Goal: Task Accomplishment & Management: Use online tool/utility

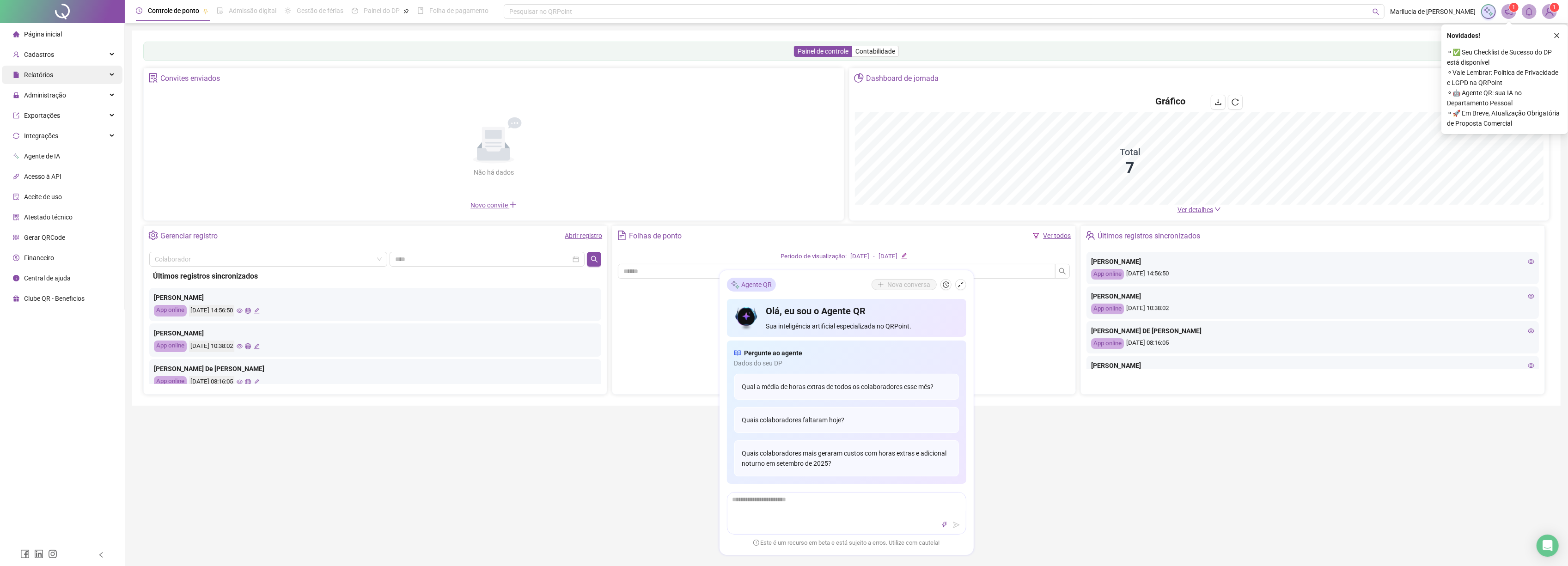
click at [43, 76] on span "Relatórios" at bounding box center [39, 75] width 29 height 7
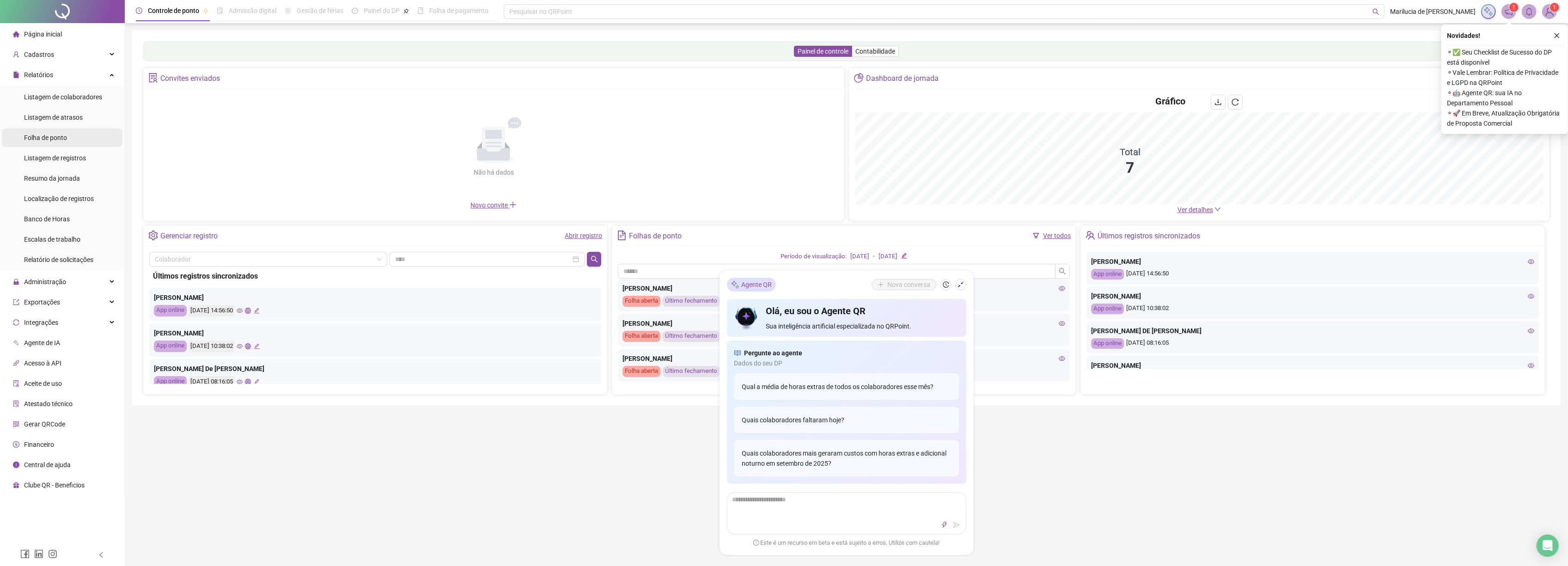
click at [53, 141] on span "Folha de ponto" at bounding box center [45, 138] width 43 height 7
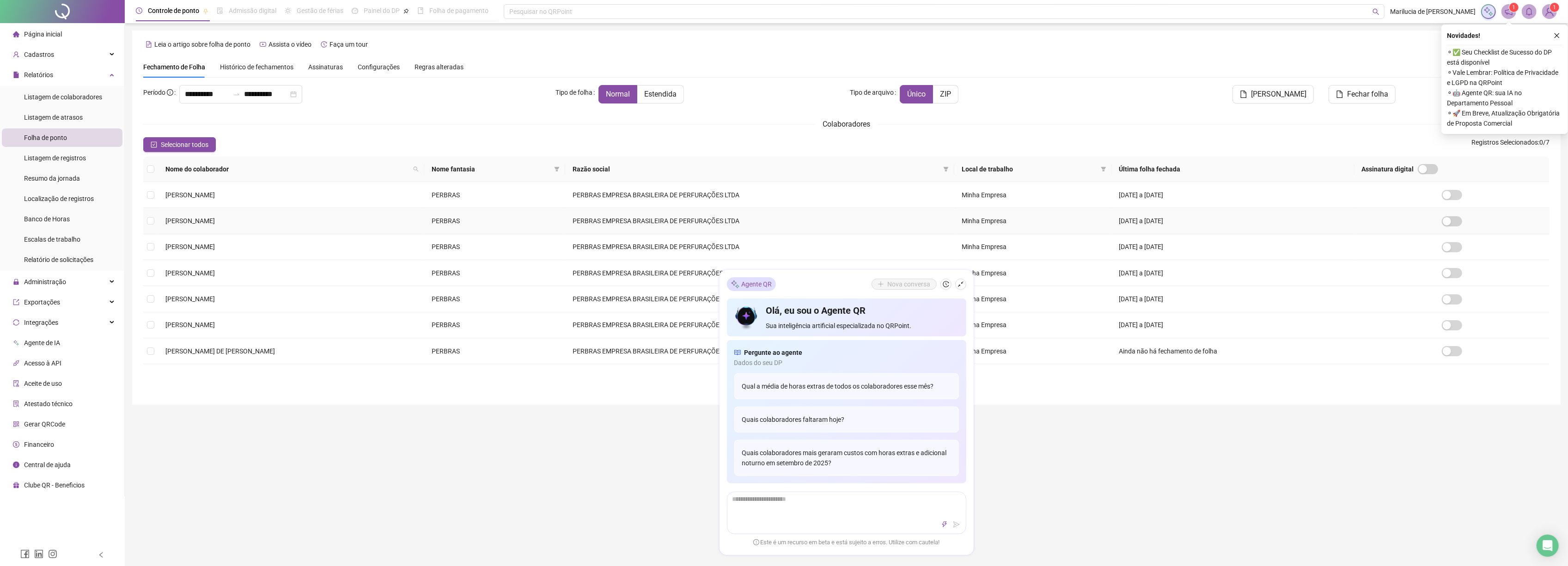
click at [147, 225] on label at bounding box center [151, 220] width 7 height 10
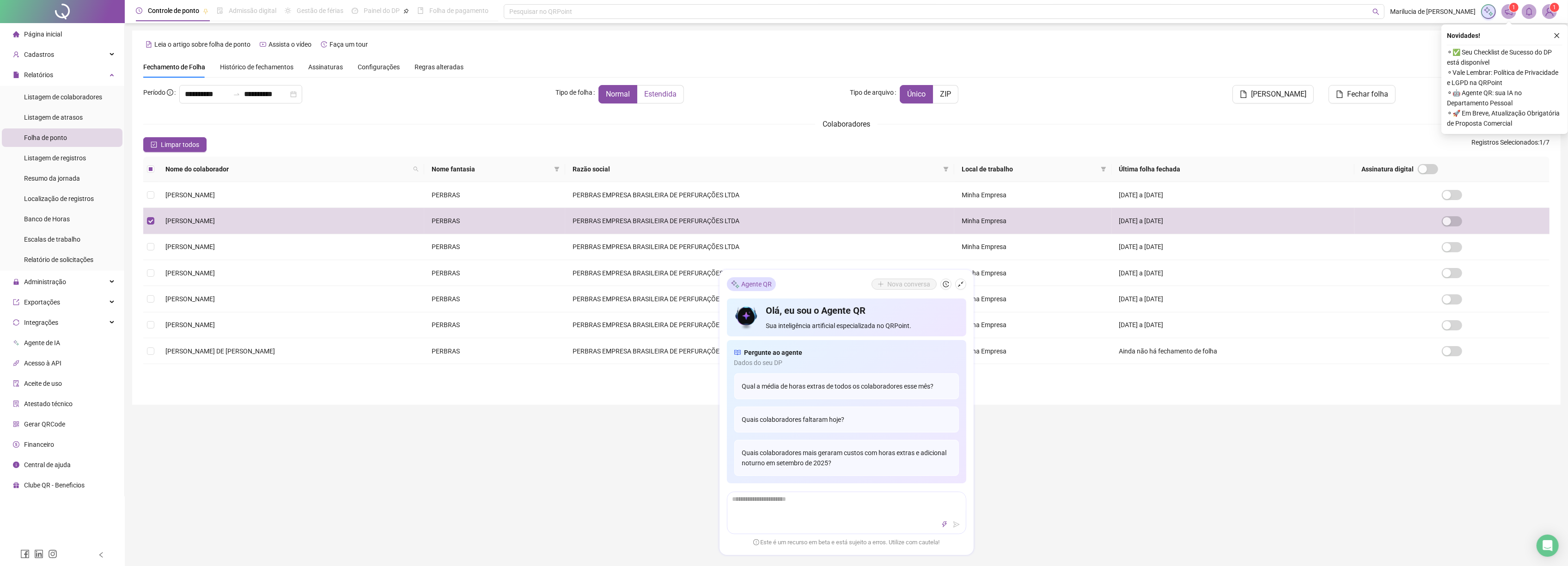
click at [657, 102] on label "Estendida" at bounding box center [661, 94] width 47 height 18
click at [1289, 99] on span "[PERSON_NAME]" at bounding box center [1278, 94] width 56 height 11
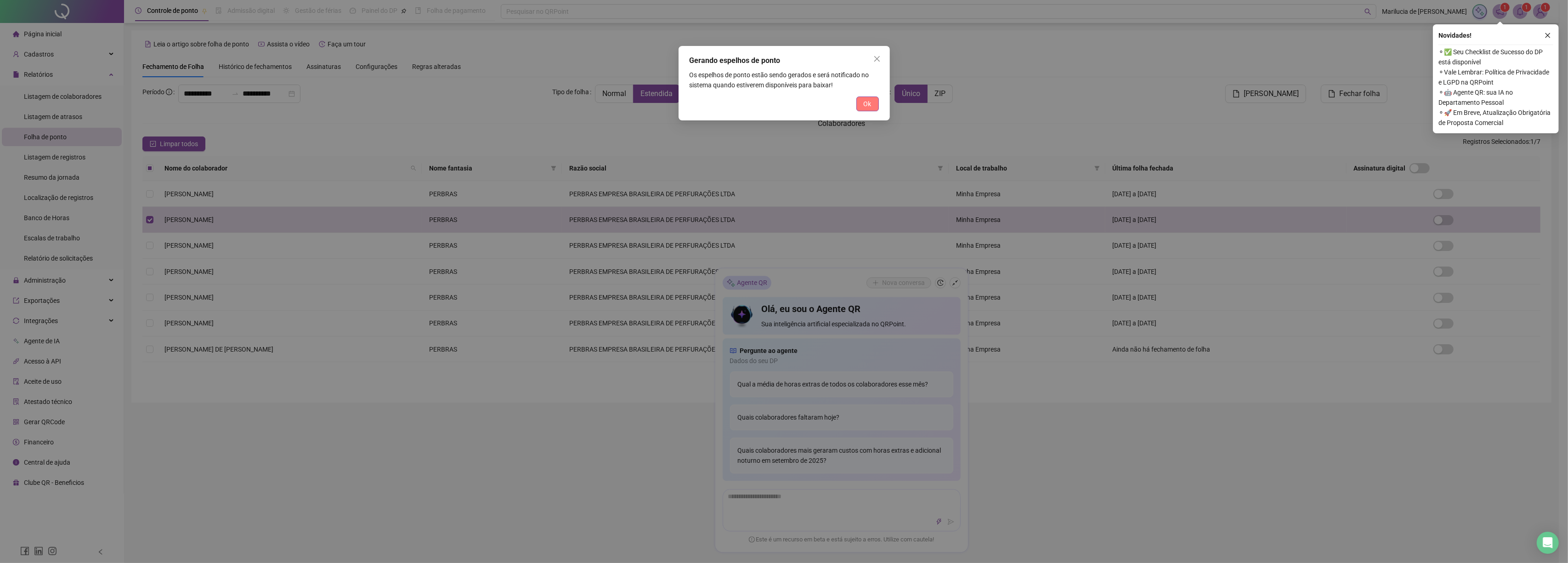
click at [867, 110] on button "Ok" at bounding box center [867, 103] width 23 height 15
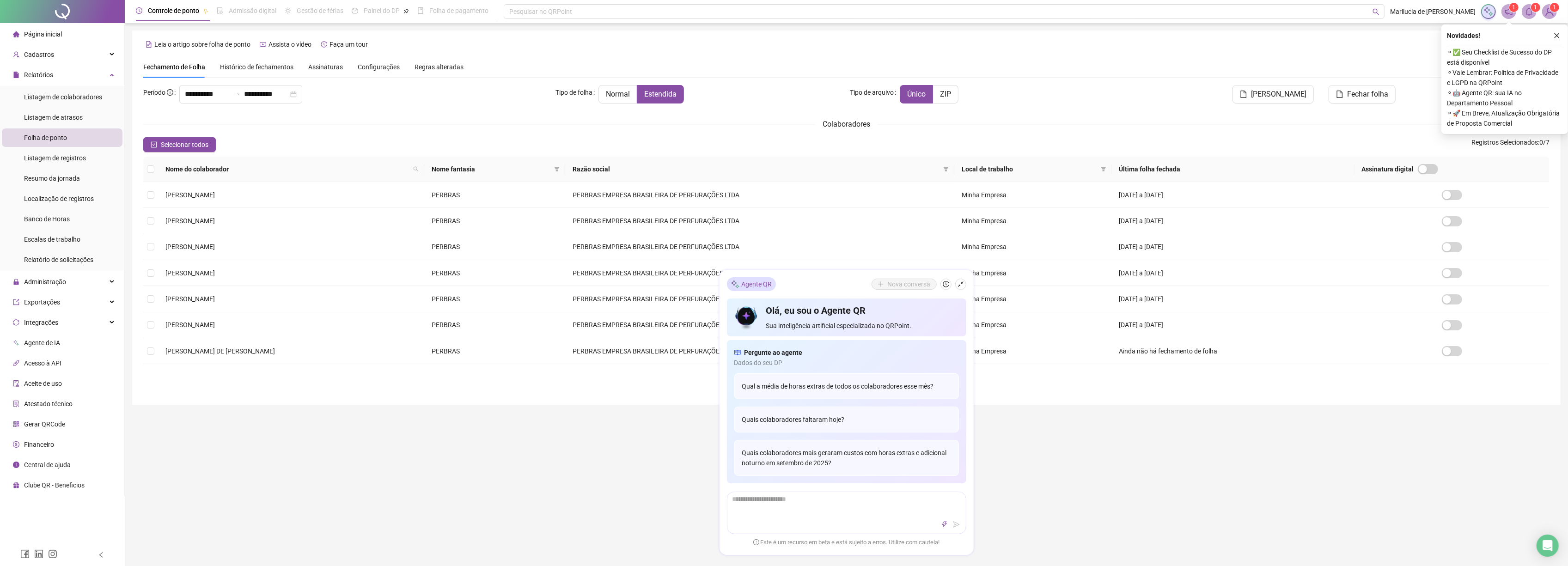
click at [1523, 13] on span at bounding box center [1529, 12] width 15 height 15
click at [1450, 78] on link "O espelho de ponto foi gerado com sucesso às 15:59:51 e estará disponível pelos…" at bounding box center [1461, 84] width 126 height 38
